Goal: Task Accomplishment & Management: Use online tool/utility

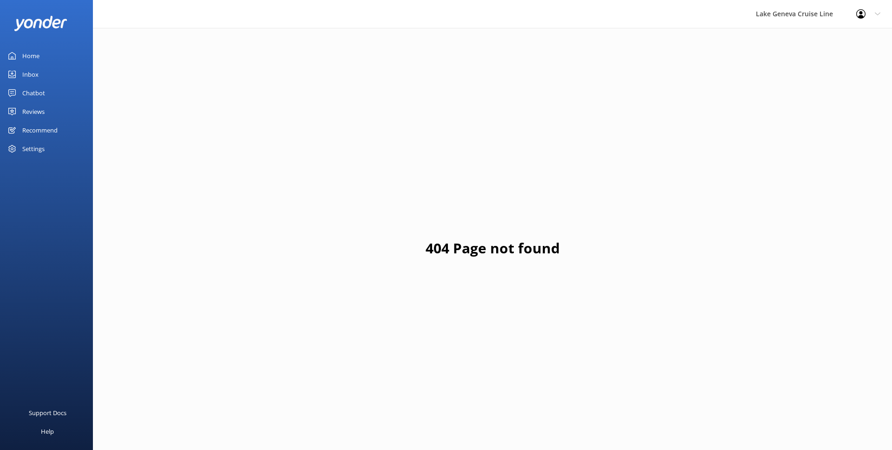
click at [55, 93] on link "Chatbot" at bounding box center [46, 93] width 93 height 19
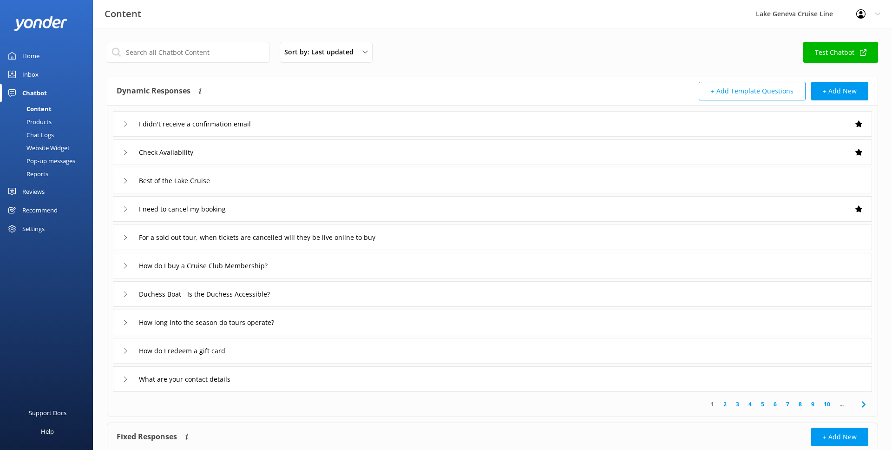
click at [37, 128] on div "Chat Logs" at bounding box center [30, 134] width 48 height 13
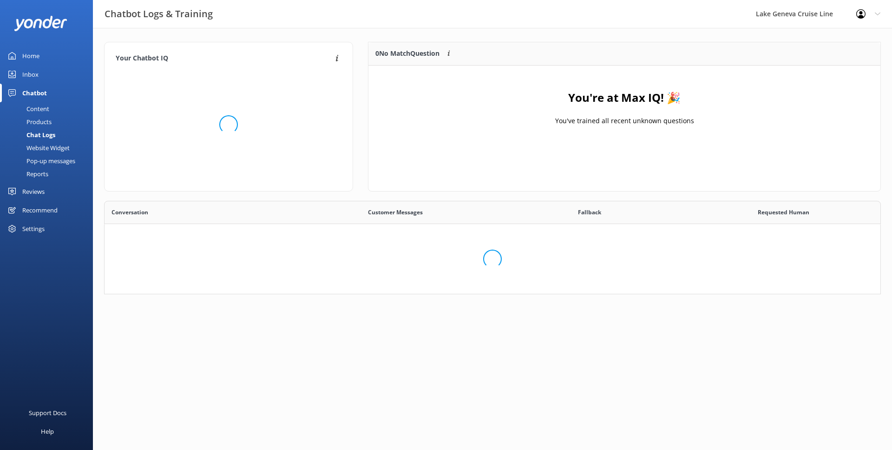
scroll to position [326, 776]
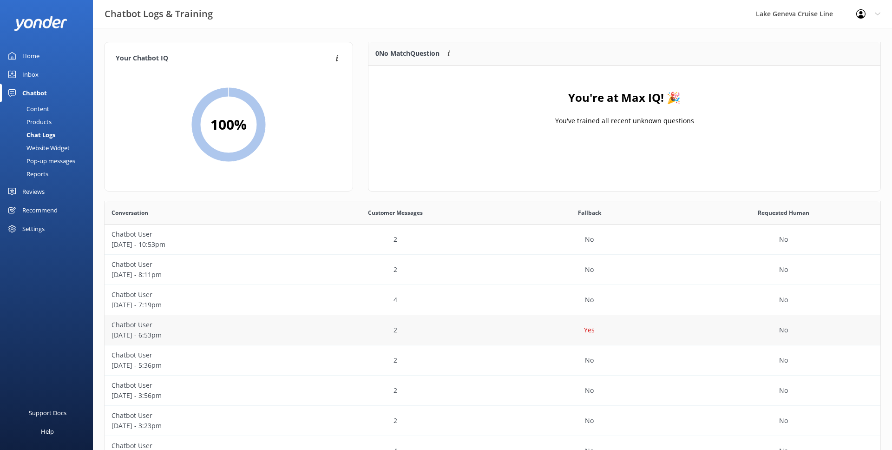
click at [483, 336] on div "2" at bounding box center [396, 330] width 194 height 30
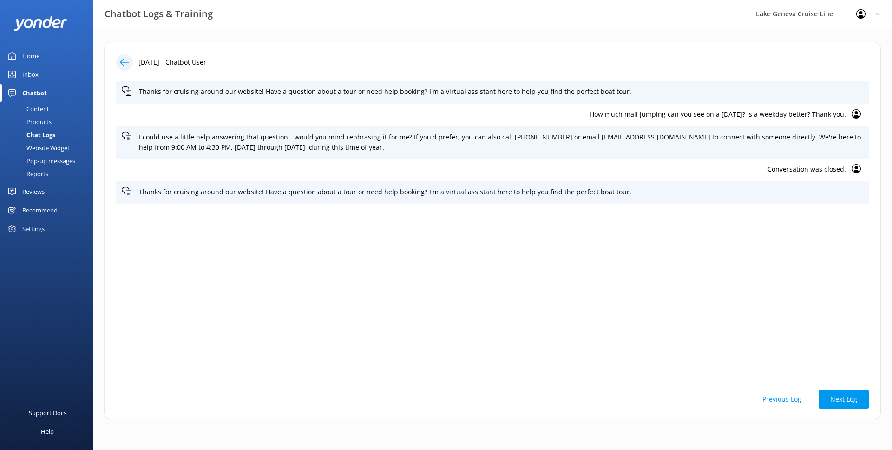
click at [133, 62] on div at bounding box center [127, 62] width 22 height 17
click at [132, 62] on div at bounding box center [124, 62] width 17 height 17
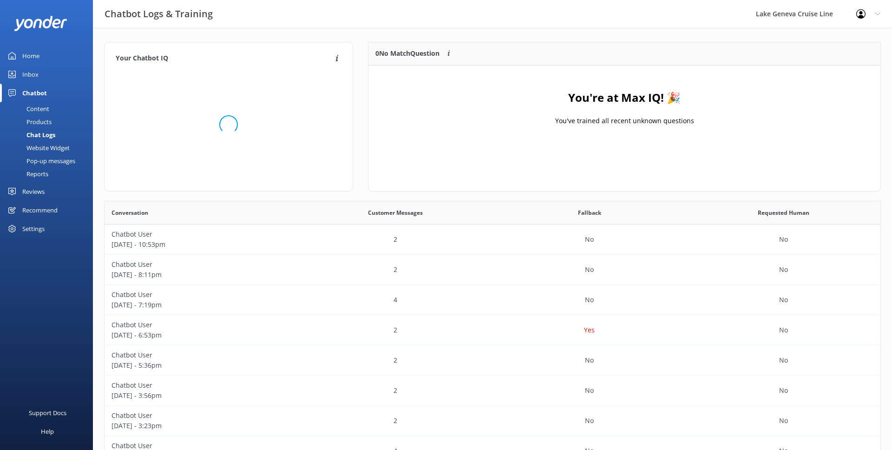
scroll to position [326, 776]
click at [42, 52] on link "Home" at bounding box center [46, 55] width 93 height 19
